Goal: Check status: Check status

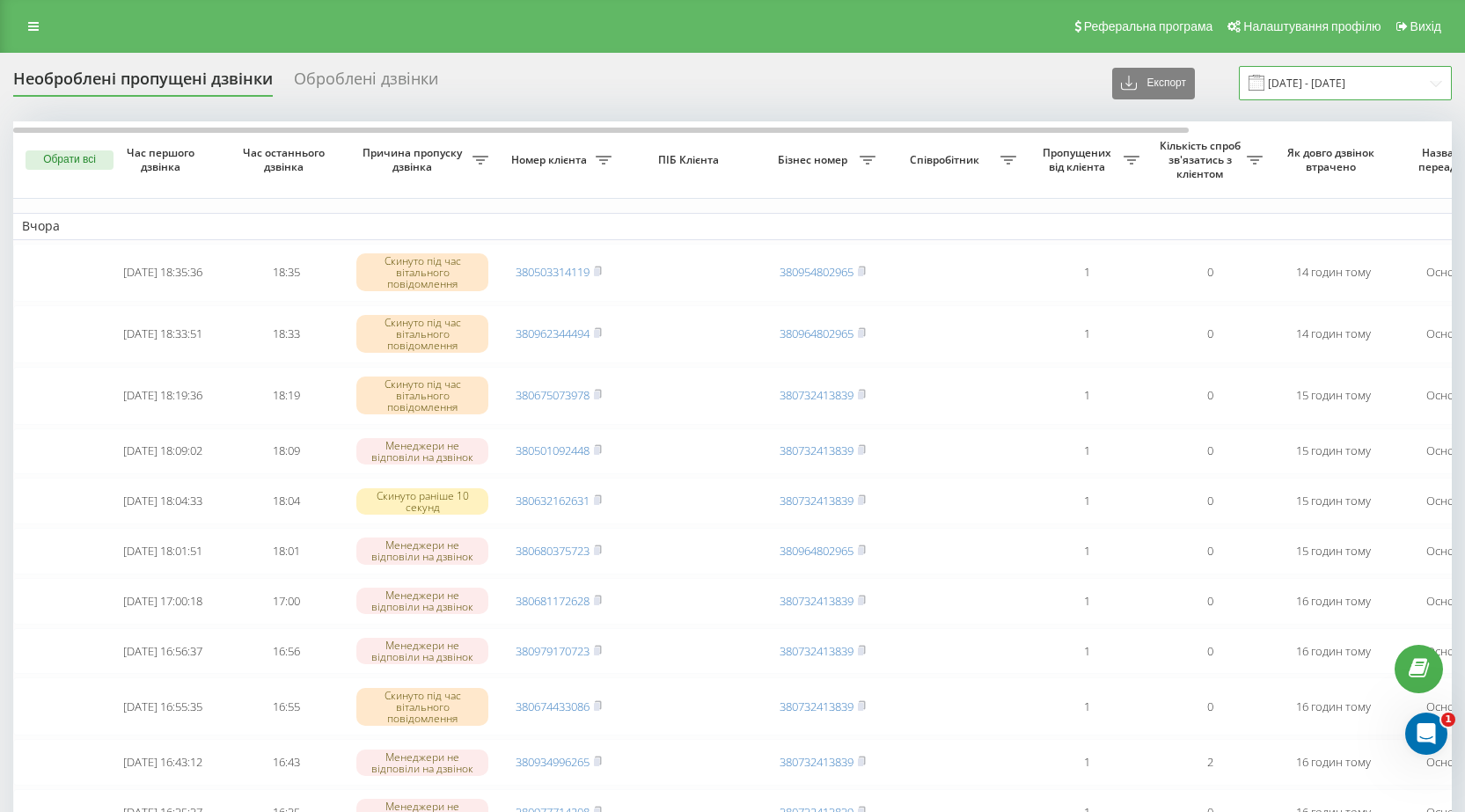
click at [1426, 85] on input "20.07.2025 - 20.08.2025" at bounding box center [1346, 83] width 213 height 34
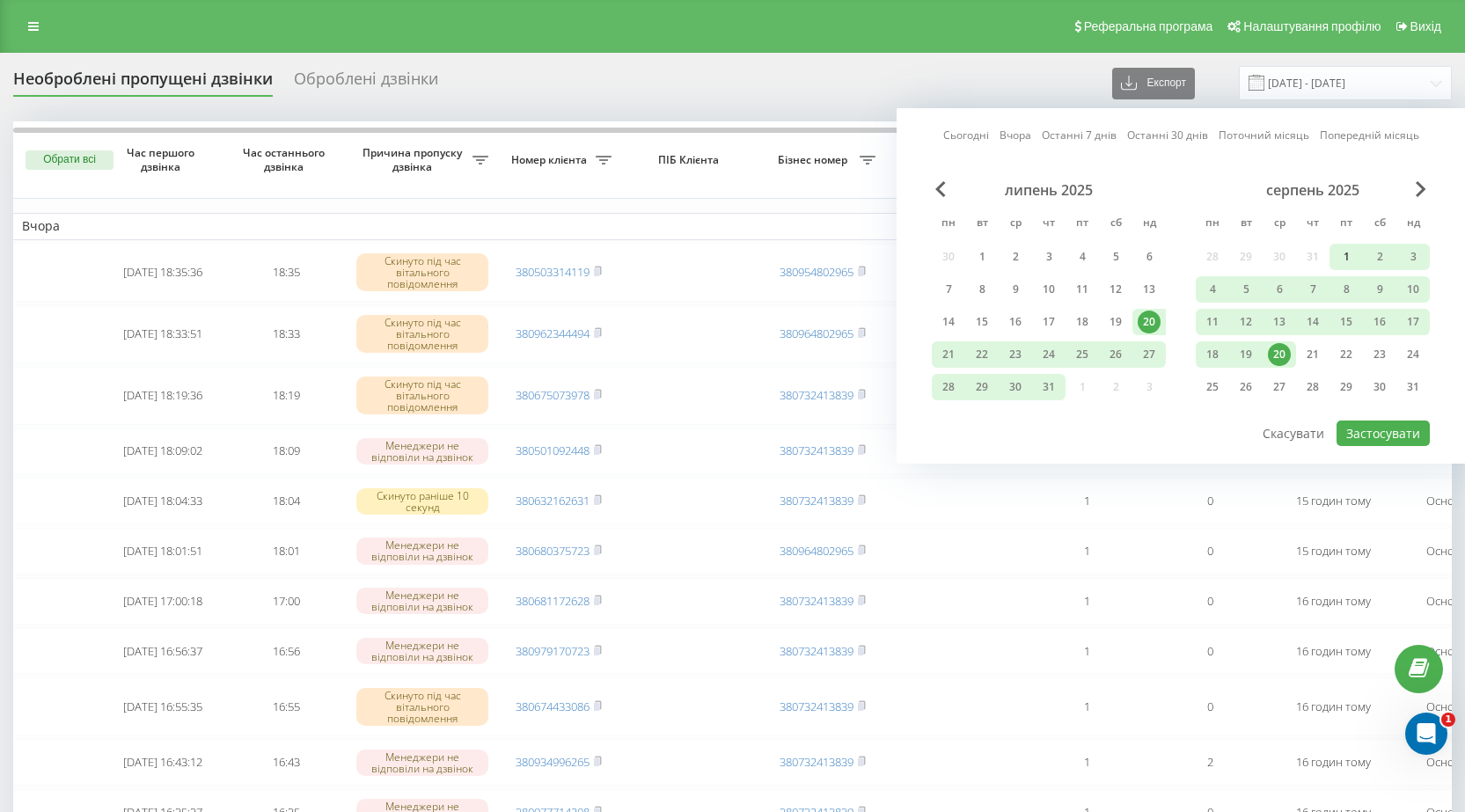
click at [1345, 264] on div "1" at bounding box center [1346, 257] width 22 height 22
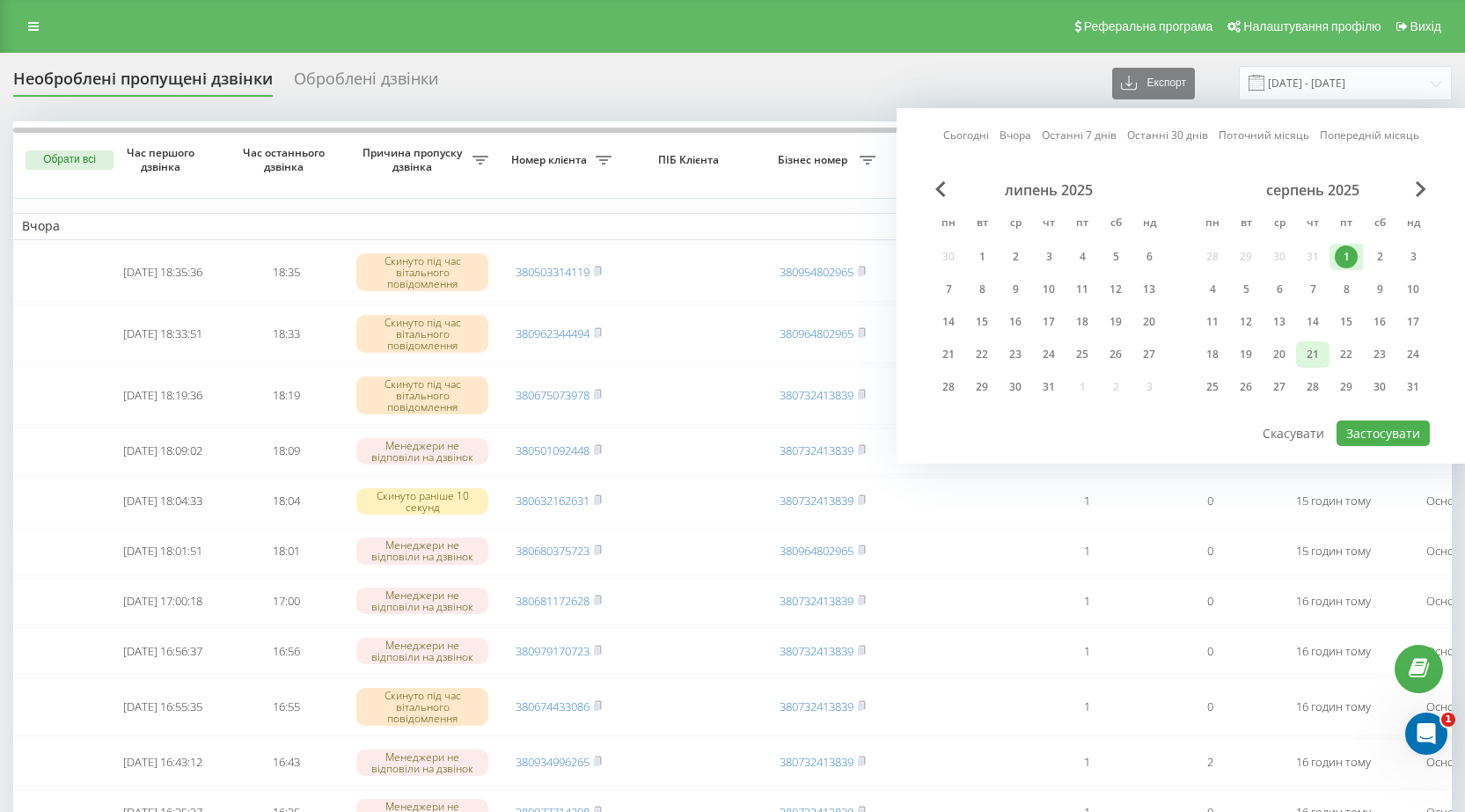
click at [1315, 354] on div "21" at bounding box center [1313, 354] width 22 height 22
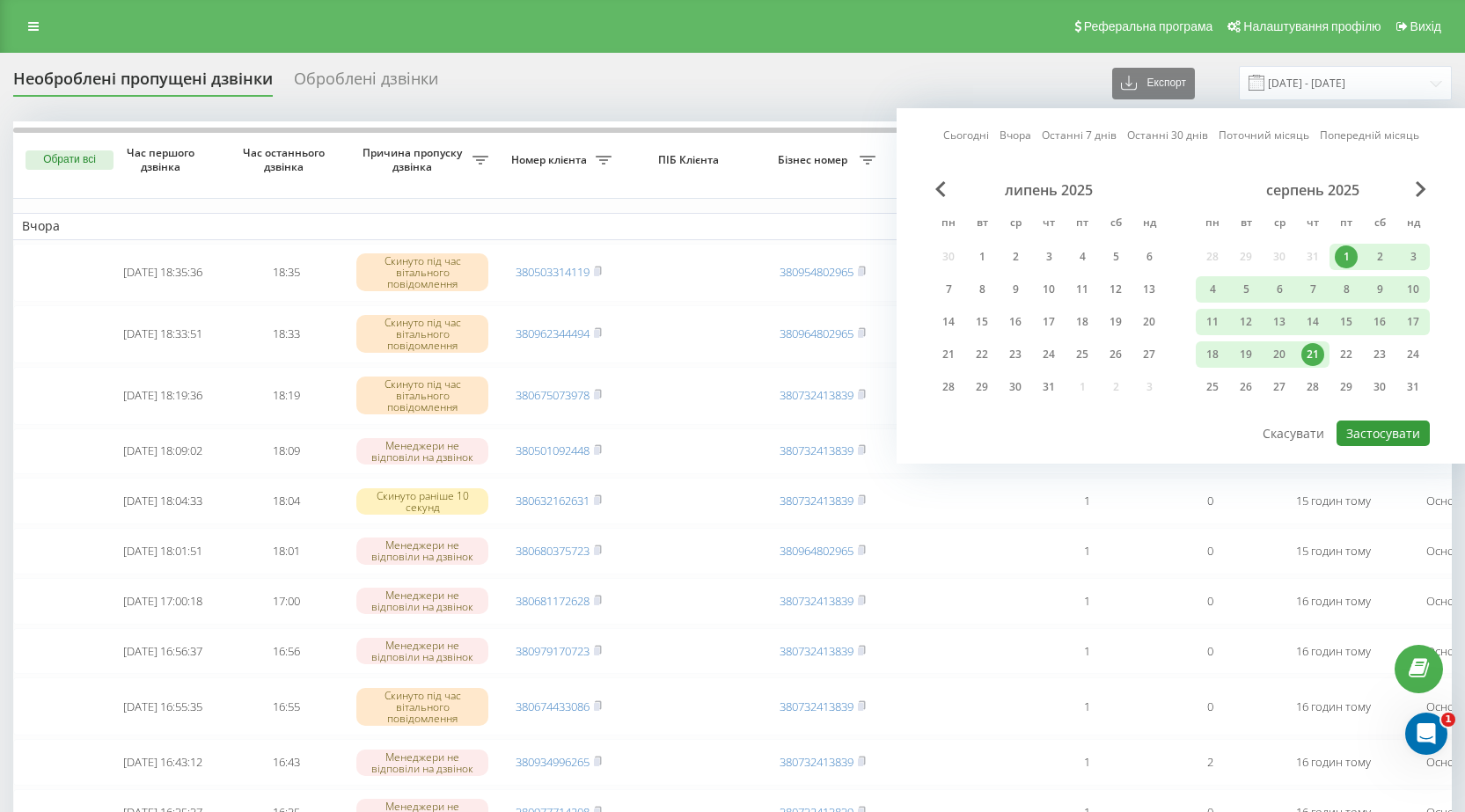
click at [1380, 430] on button "Застосувати" at bounding box center [1384, 433] width 94 height 25
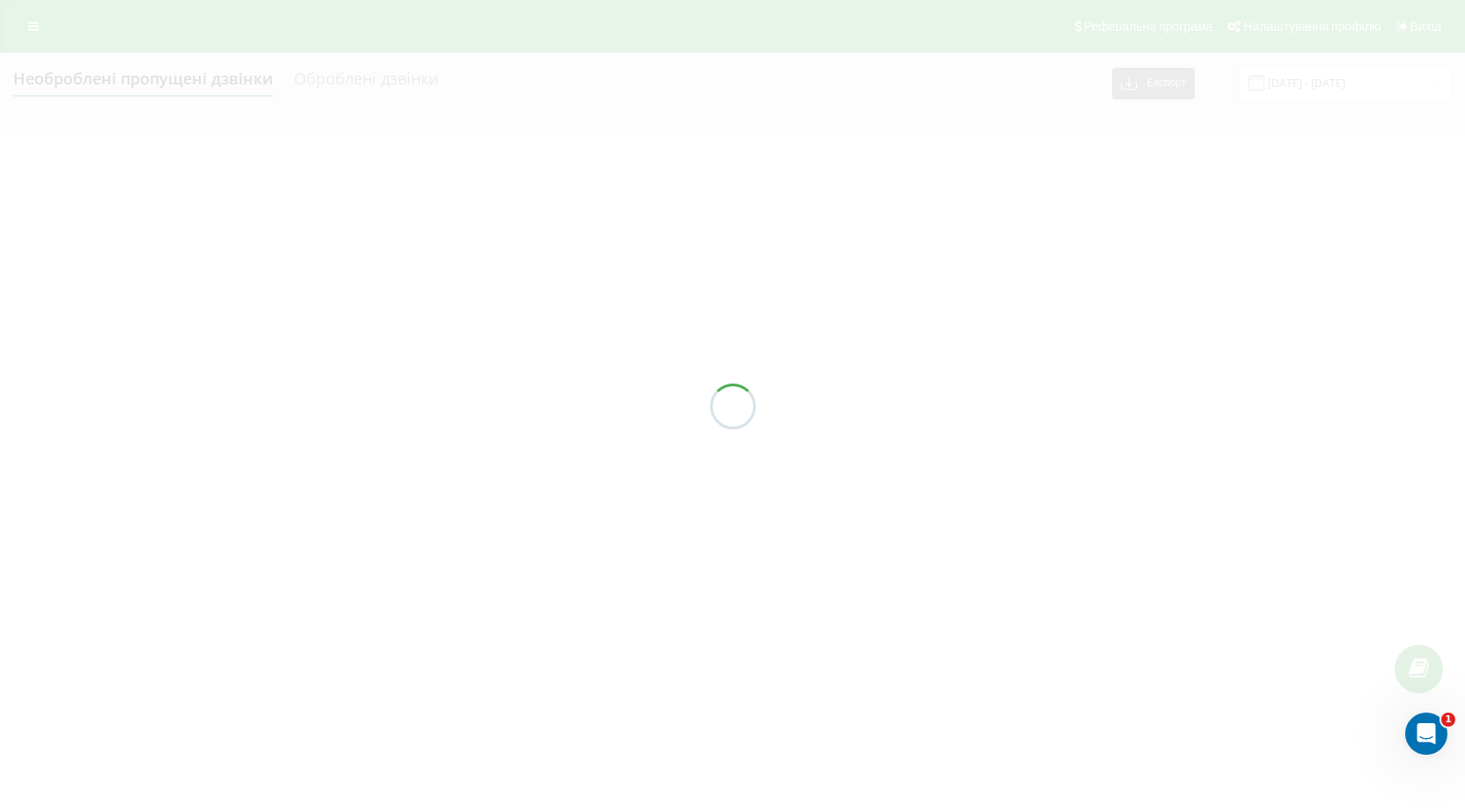
type input "01.08.2025 - 21.08.2025"
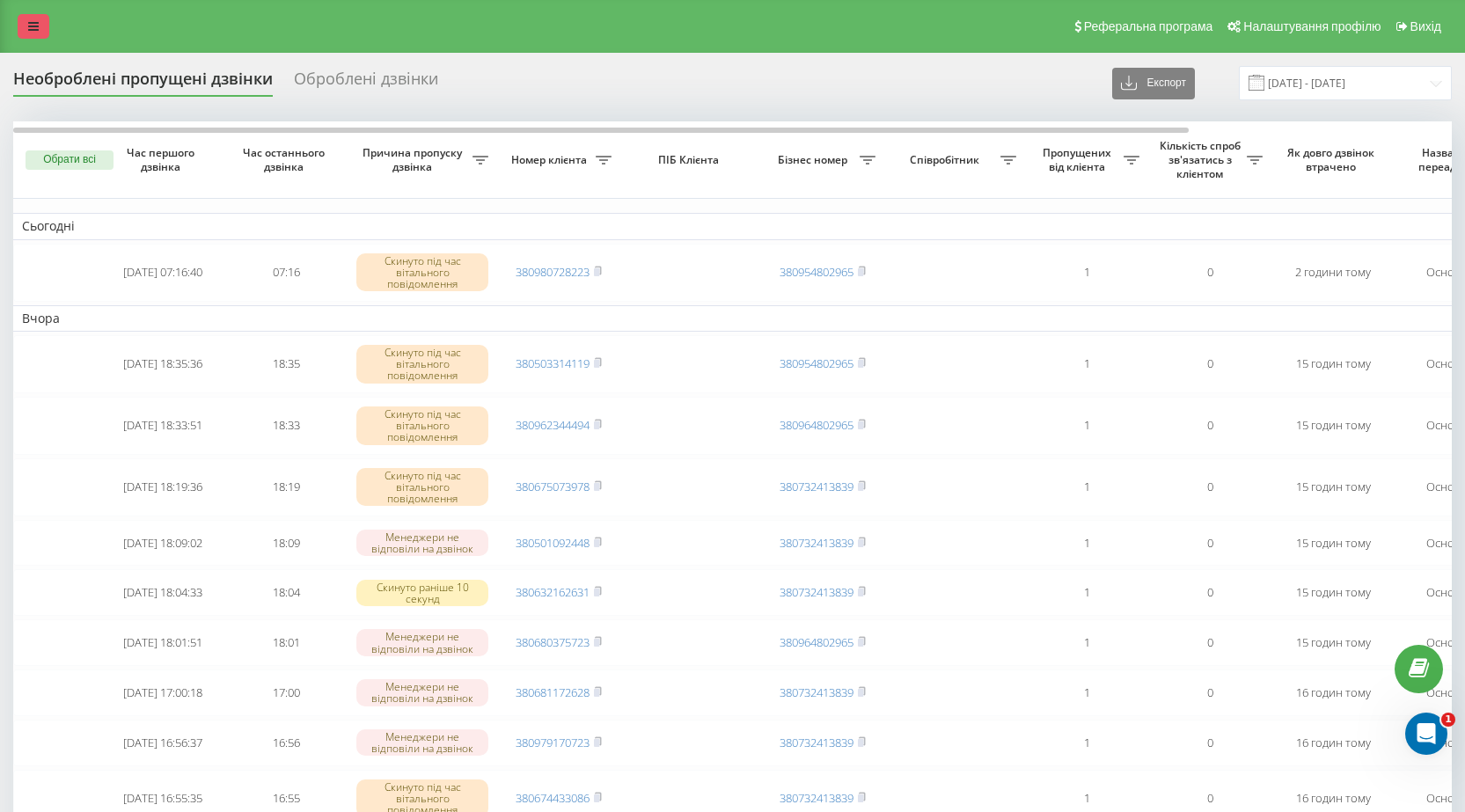
click at [30, 31] on icon at bounding box center [33, 26] width 11 height 13
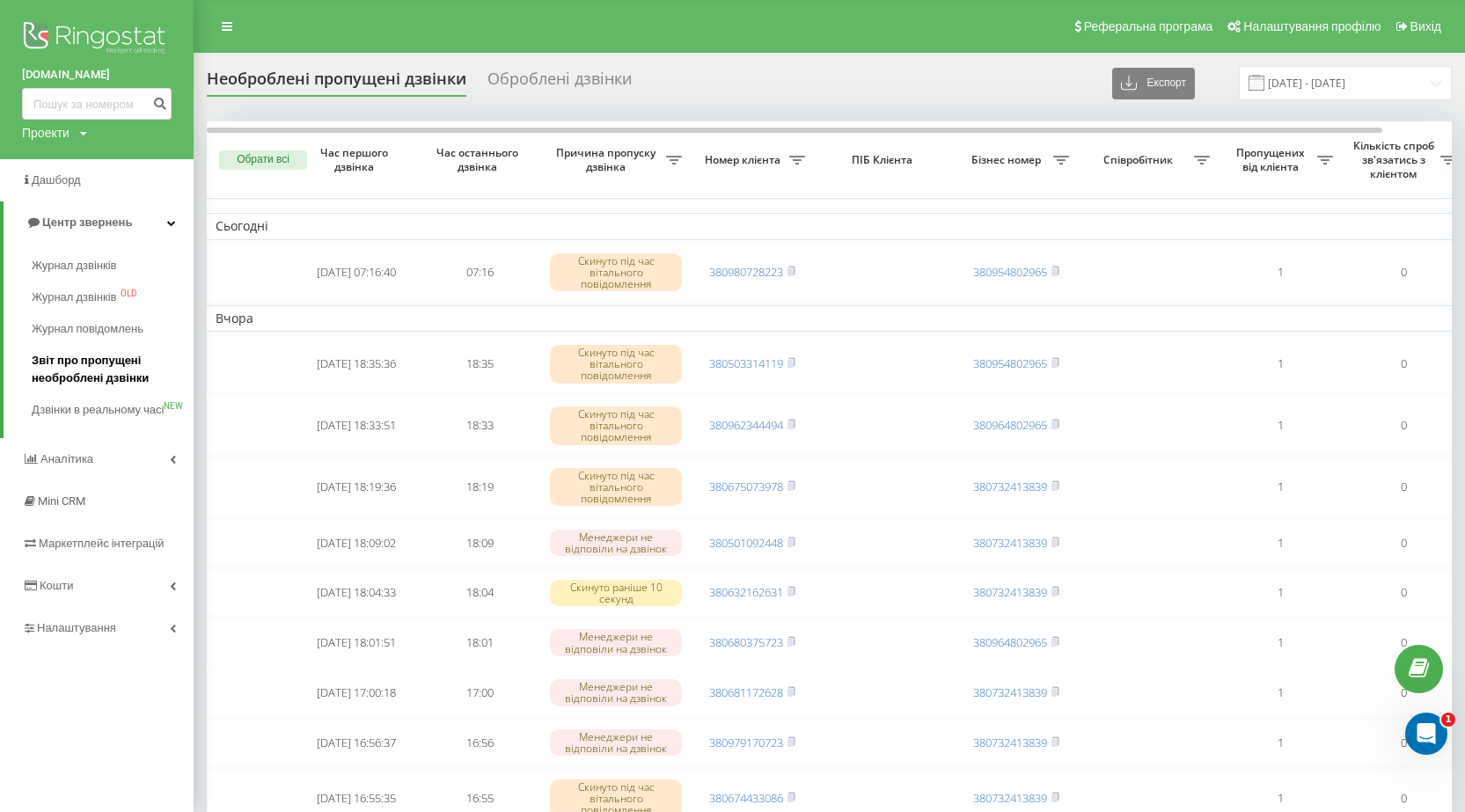
click at [75, 365] on span "Звіт про пропущені необроблені дзвінки" at bounding box center [107, 370] width 153 height 35
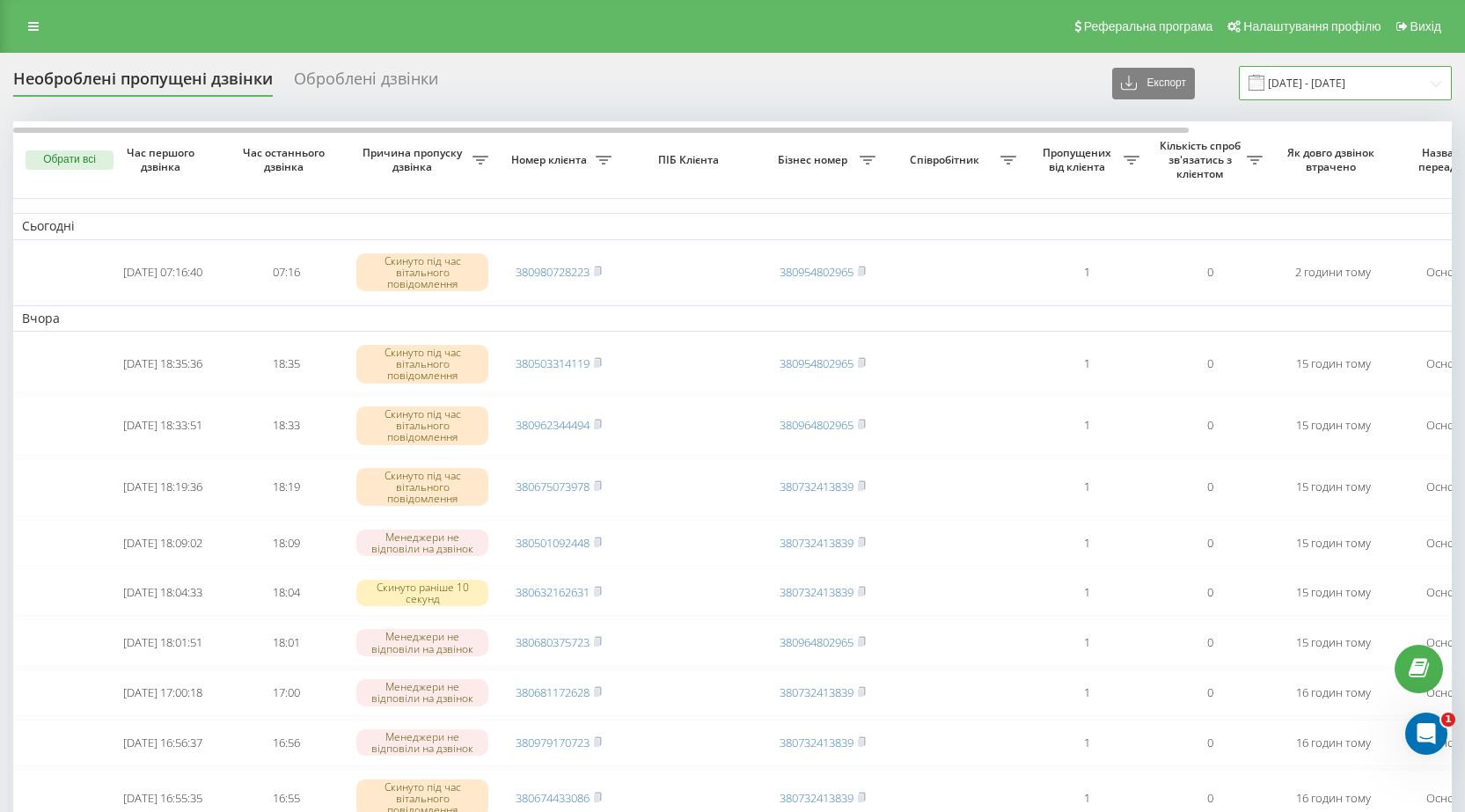
click at [1433, 85] on input "21.07.2025 - 21.08.2025" at bounding box center [1346, 83] width 213 height 34
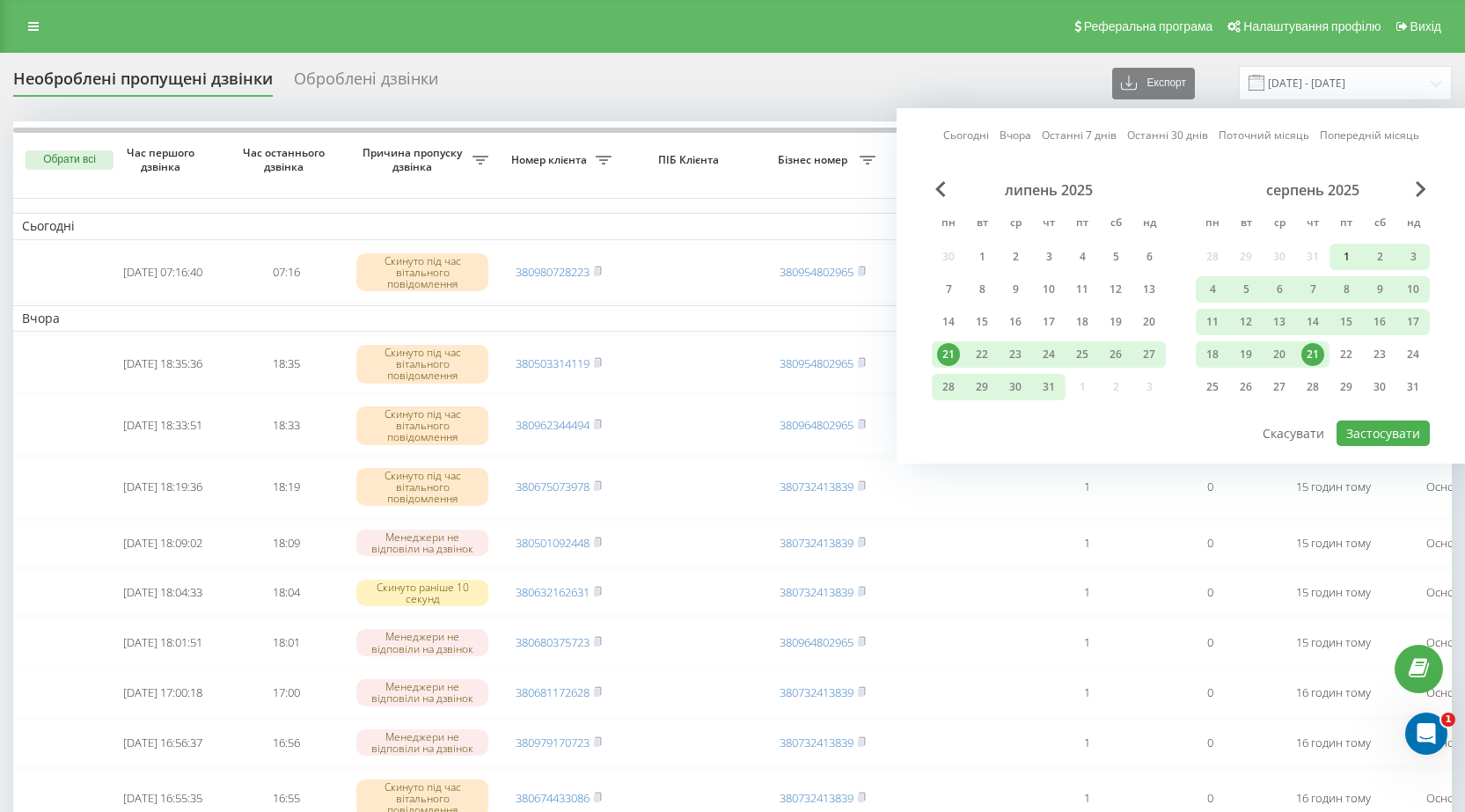
click at [1344, 257] on div "1" at bounding box center [1346, 257] width 22 height 22
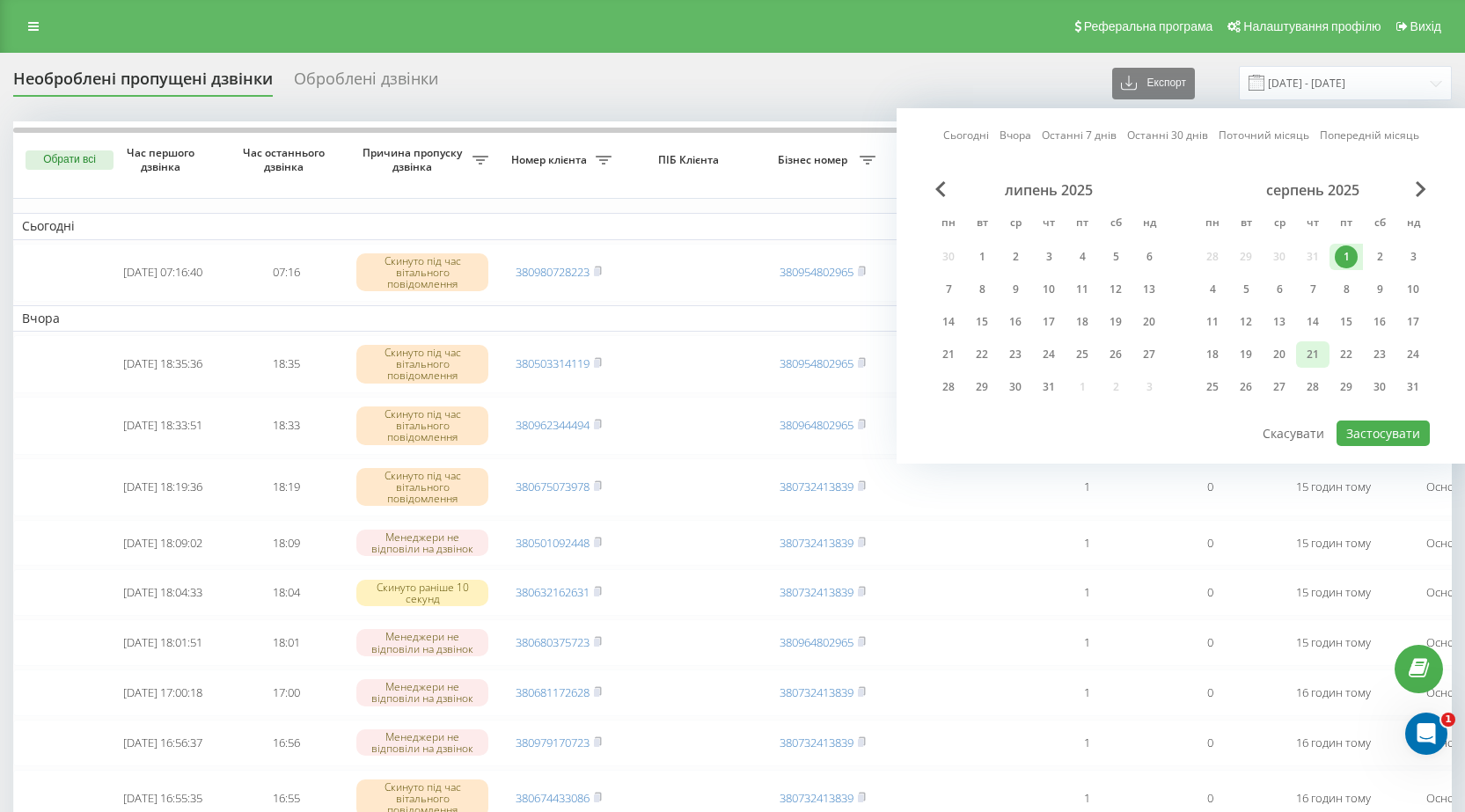
click at [1314, 353] on div "21" at bounding box center [1313, 354] width 22 height 22
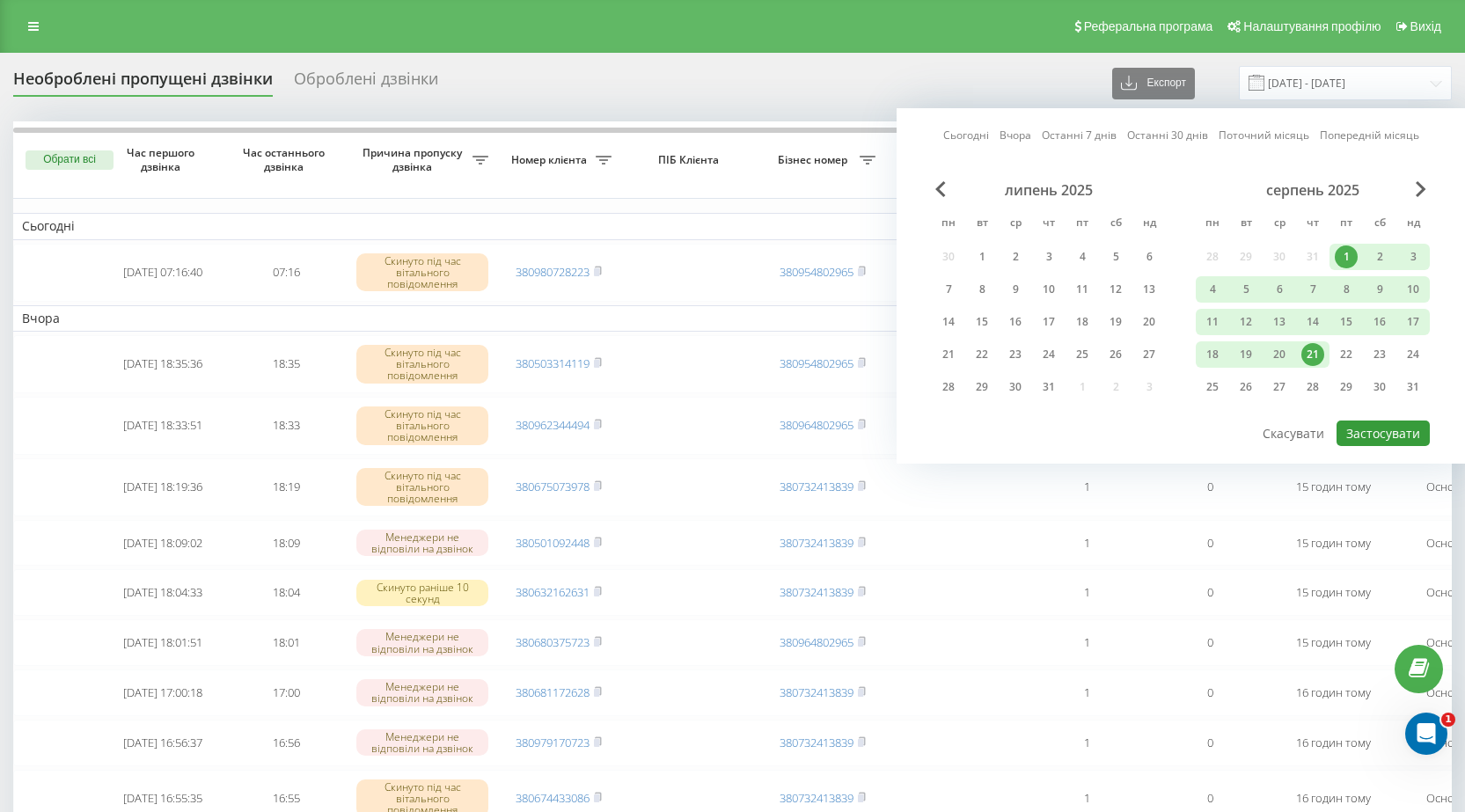
click at [1366, 436] on button "Застосувати" at bounding box center [1384, 433] width 94 height 25
type input "[DATE] - [DATE]"
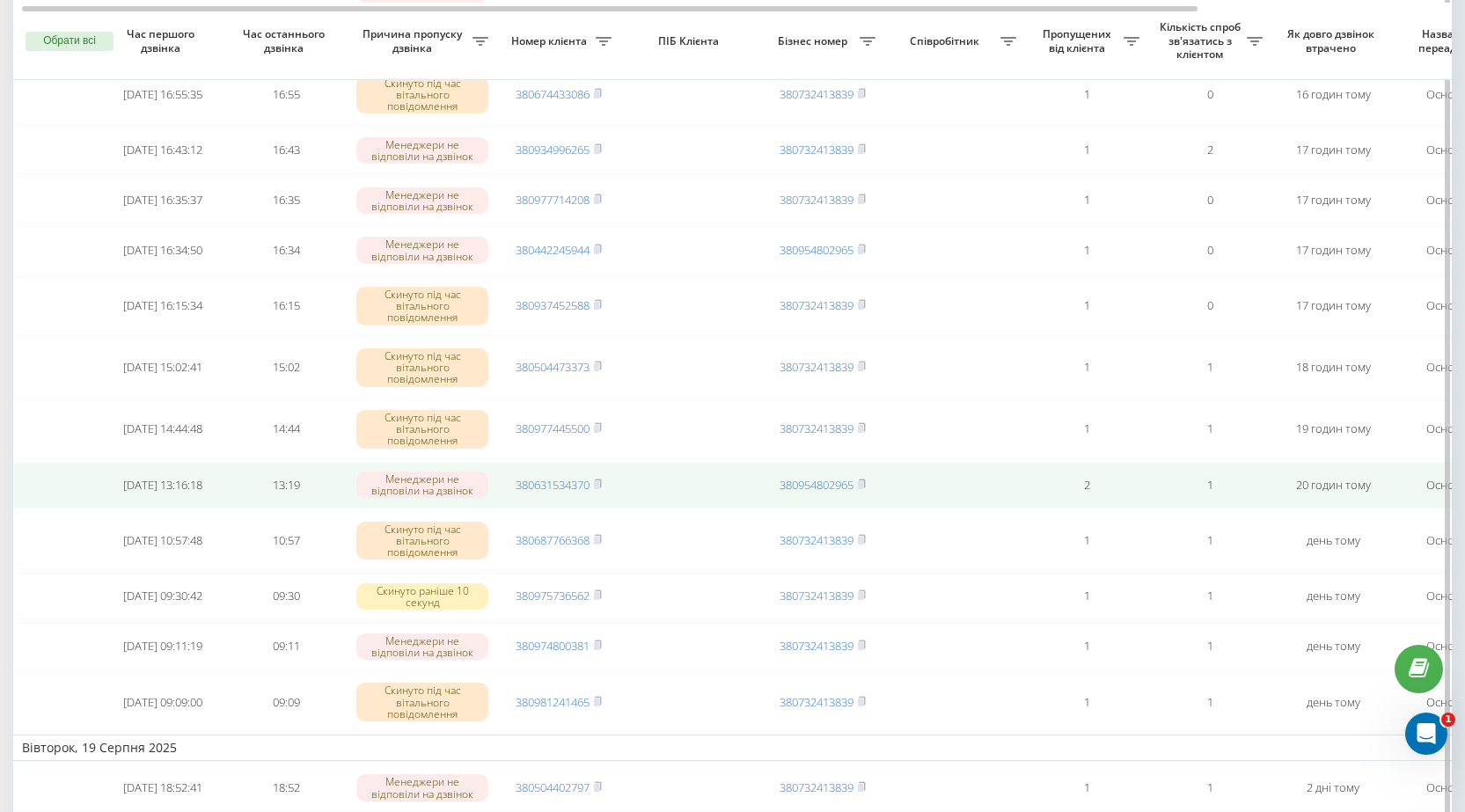
scroll to position [616, 0]
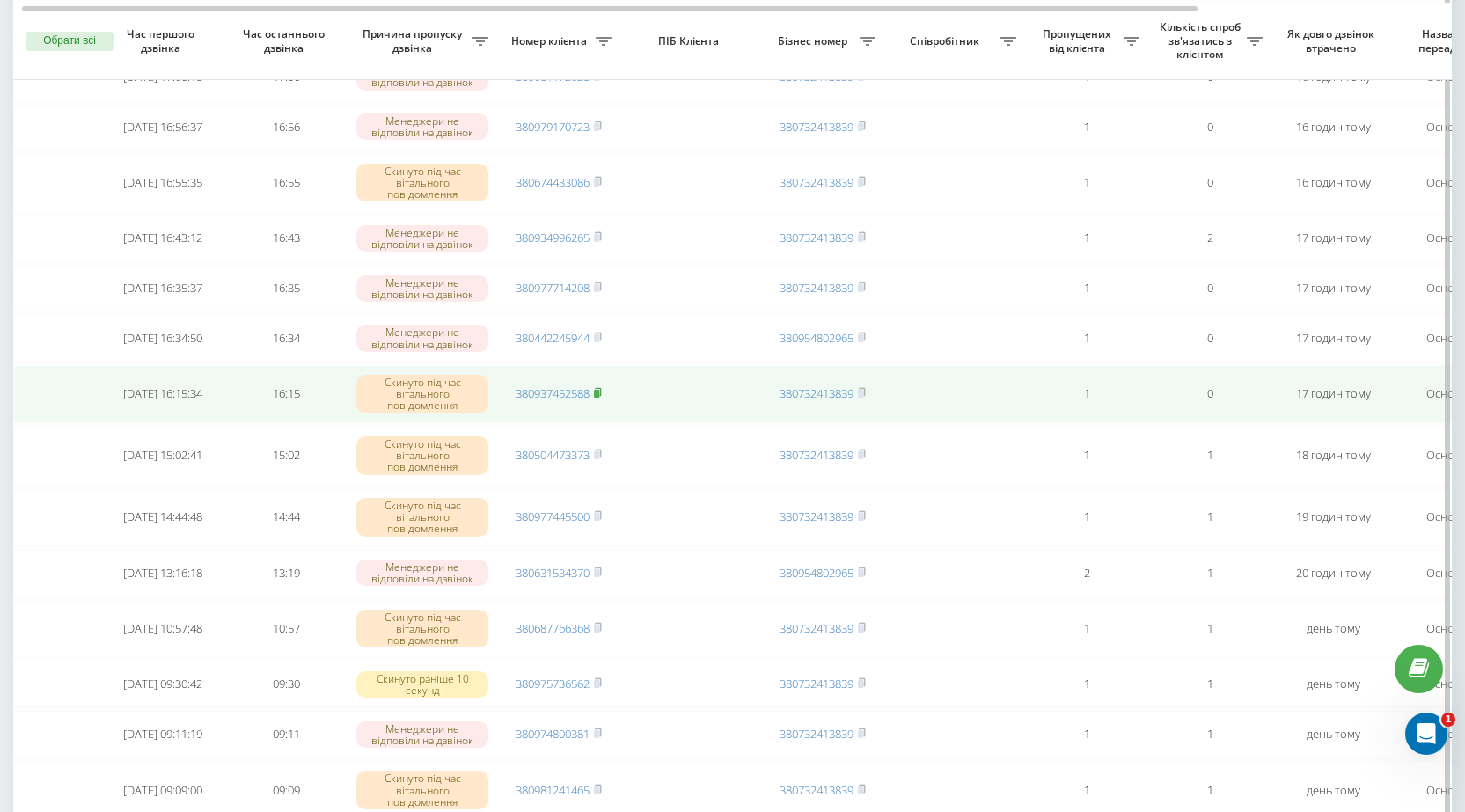
click at [599, 398] on rect at bounding box center [596, 393] width 5 height 8
